Goal: Task Accomplishment & Management: Use online tool/utility

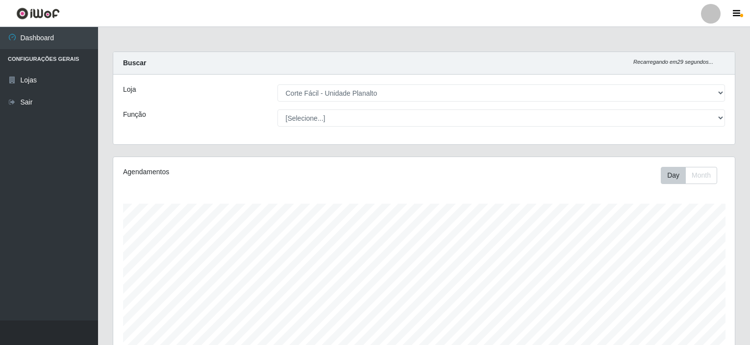
select select "202"
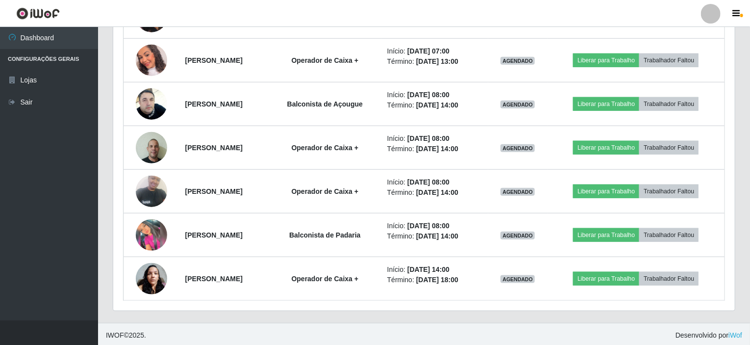
scroll to position [204, 622]
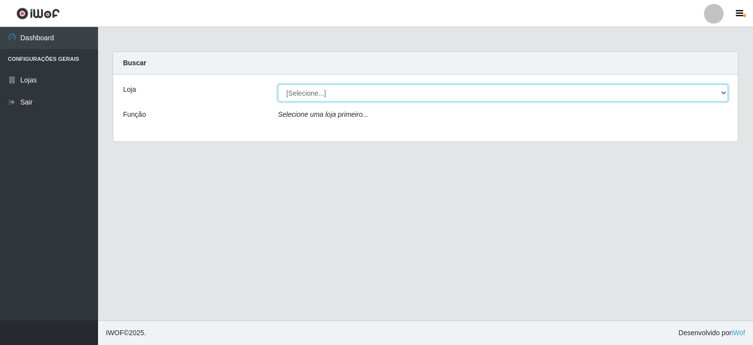
click at [316, 96] on select "[Selecione...] Corte Fácil - Unidade Planalto" at bounding box center [503, 92] width 450 height 17
select select "202"
click at [278, 84] on select "[Selecione...] Corte Fácil - Unidade Planalto" at bounding box center [503, 92] width 450 height 17
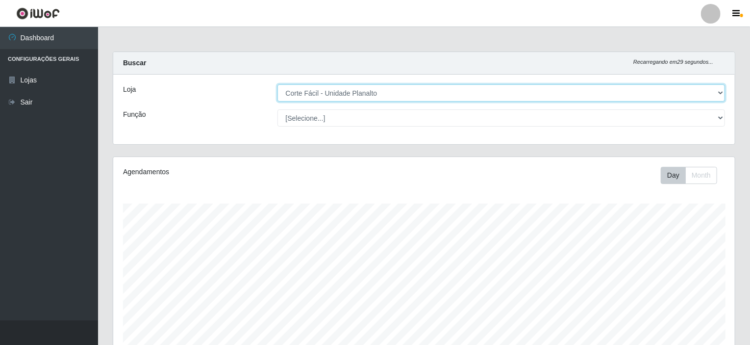
scroll to position [204, 622]
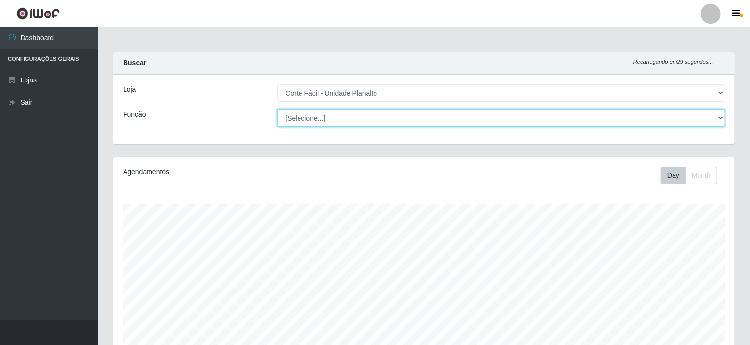
click at [425, 123] on select "[Selecione...] ASG ASG + ASG ++ Auxiliar de Estacionamento Auxiliar de Estacion…" at bounding box center [502, 117] width 448 height 17
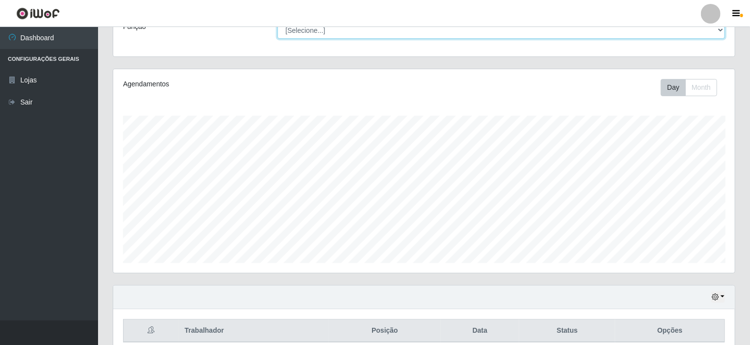
scroll to position [130, 0]
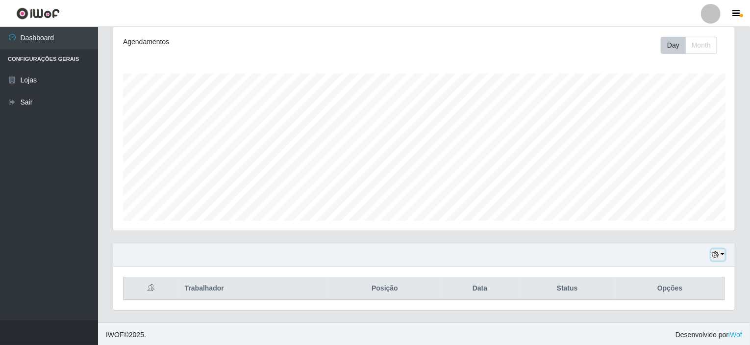
click at [724, 254] on button "button" at bounding box center [719, 254] width 14 height 11
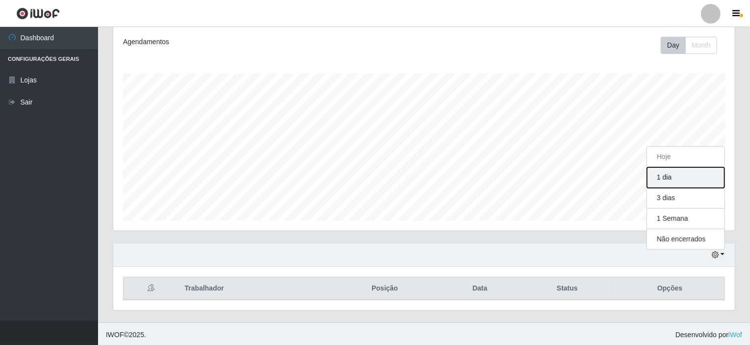
click at [664, 180] on button "1 dia" at bounding box center [685, 177] width 77 height 21
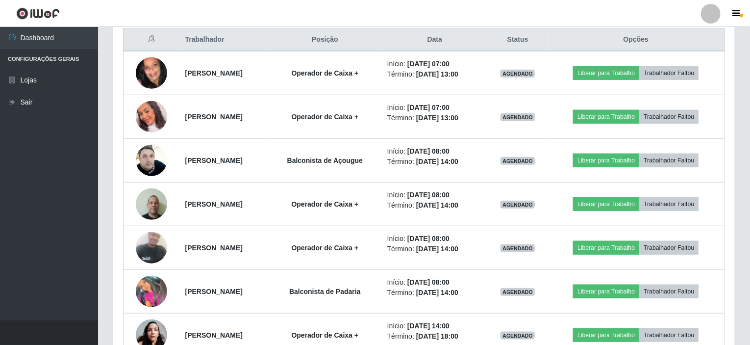
scroll to position [377, 0]
